Goal: Navigation & Orientation: Find specific page/section

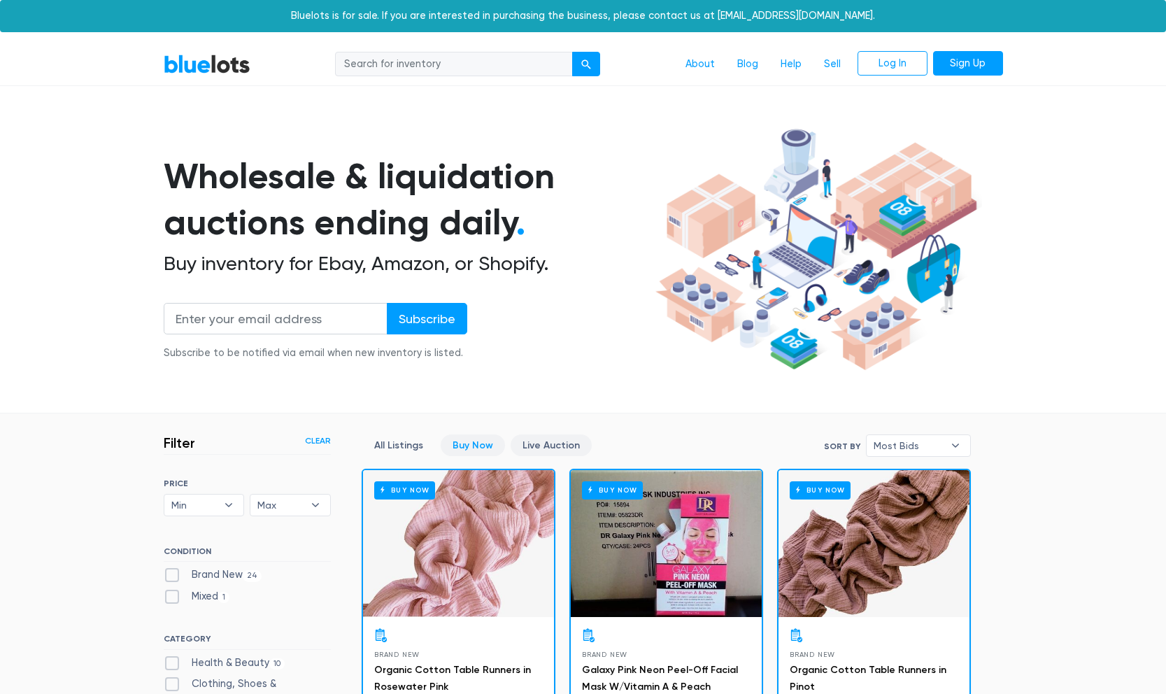
click at [538, 444] on link "Live Auction" at bounding box center [551, 446] width 81 height 22
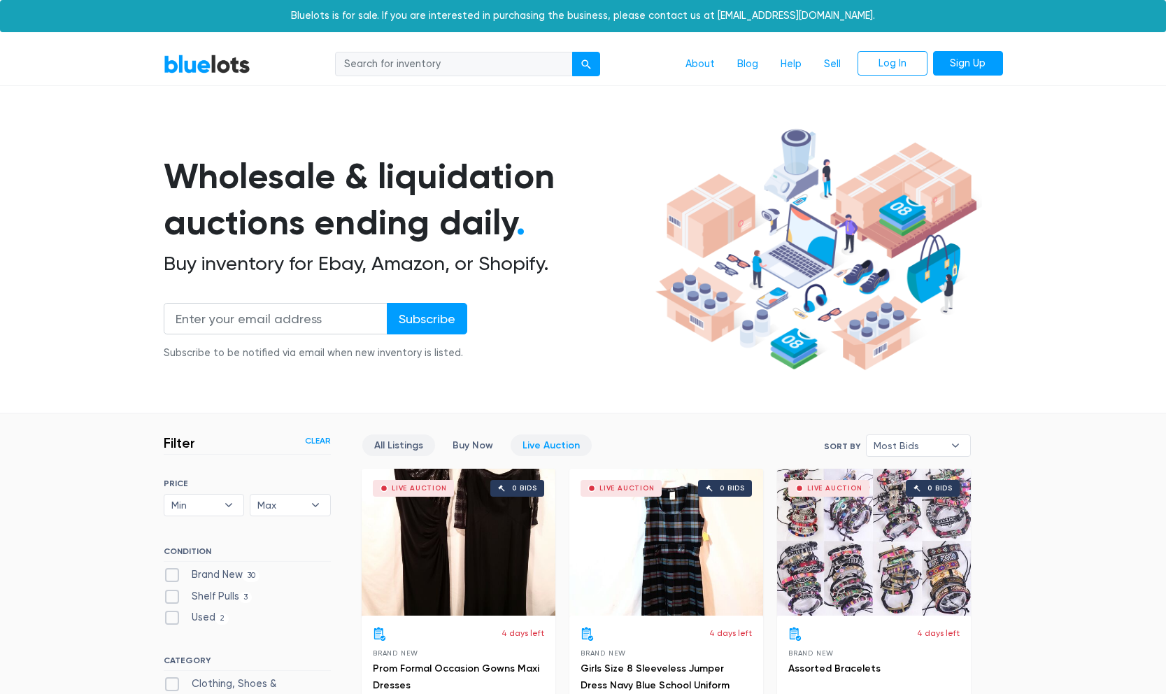
click at [383, 450] on link "All Listings" at bounding box center [398, 446] width 73 height 22
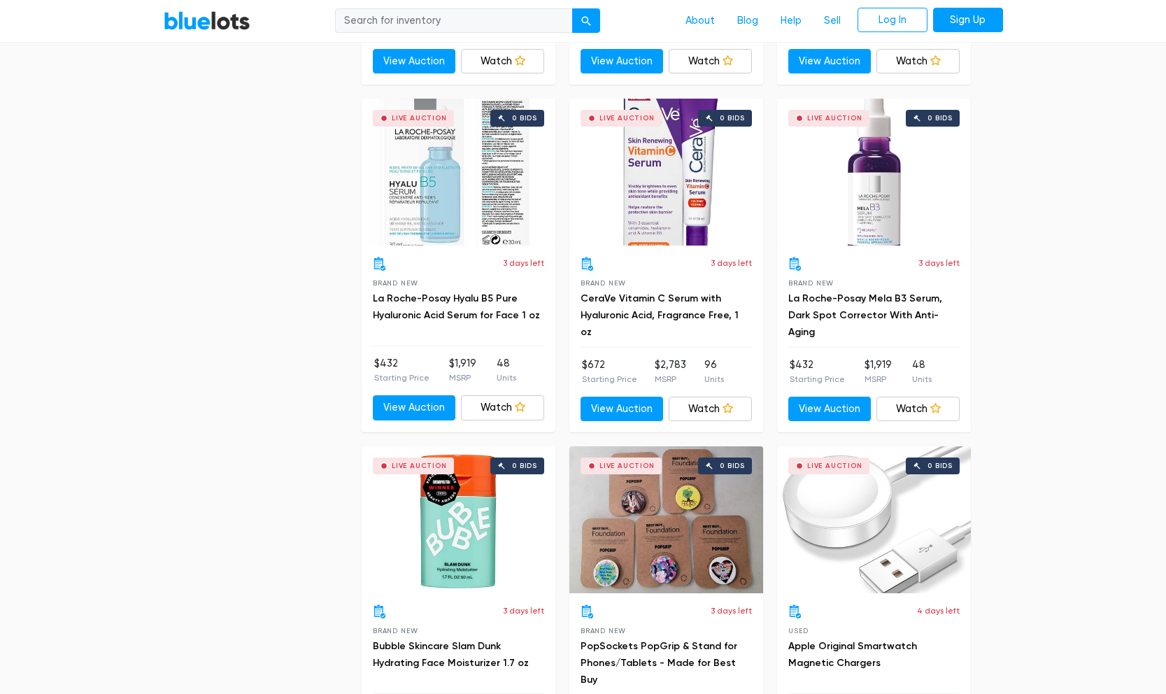
scroll to position [2455, 0]
